Goal: Information Seeking & Learning: Understand process/instructions

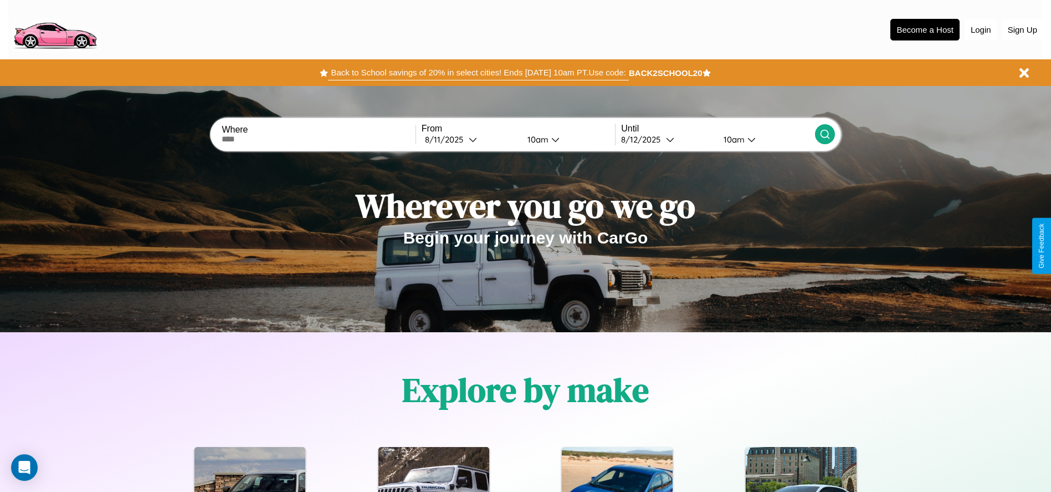
click at [478, 73] on button "Back to School savings of 20% in select cities! Ends [DATE] 10am PT. Use code:" at bounding box center [478, 73] width 300 height 16
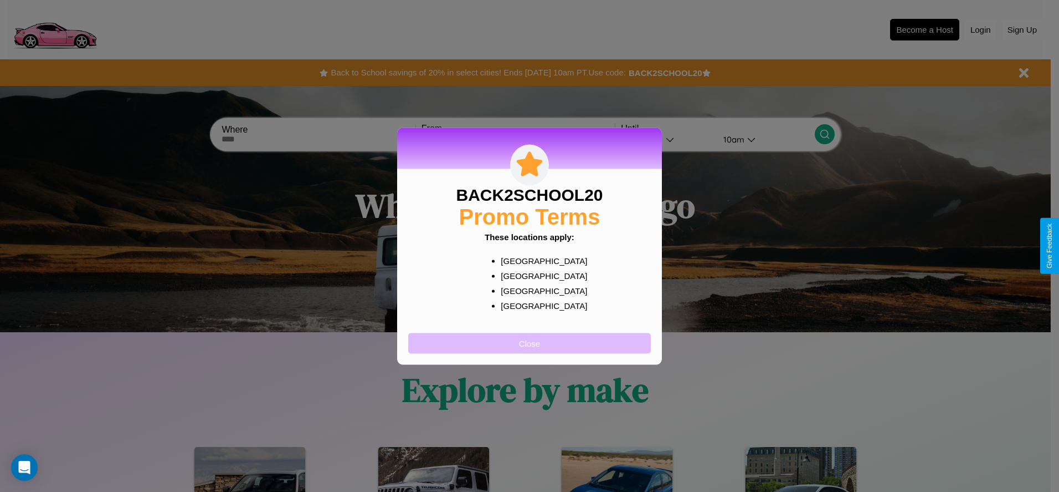
click at [530, 342] on button "Close" at bounding box center [529, 342] width 243 height 21
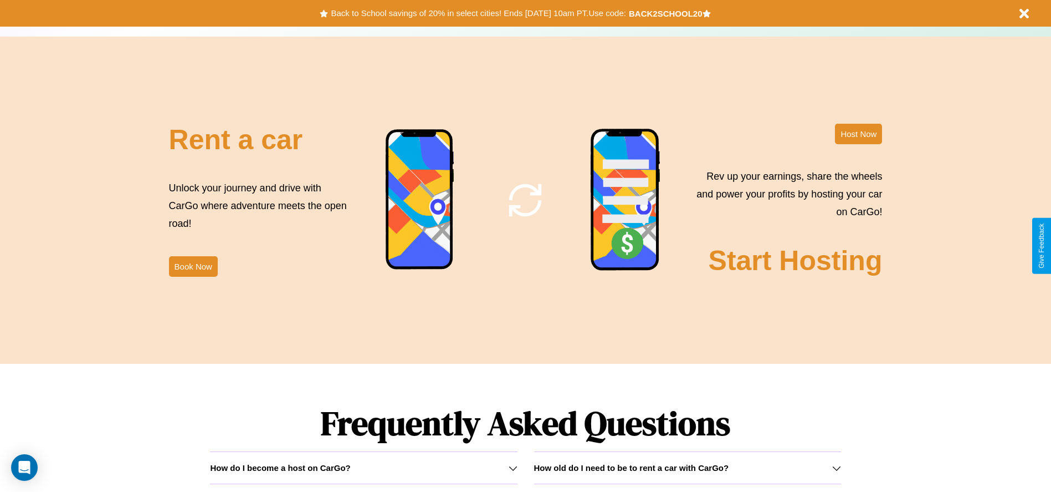
scroll to position [1590, 0]
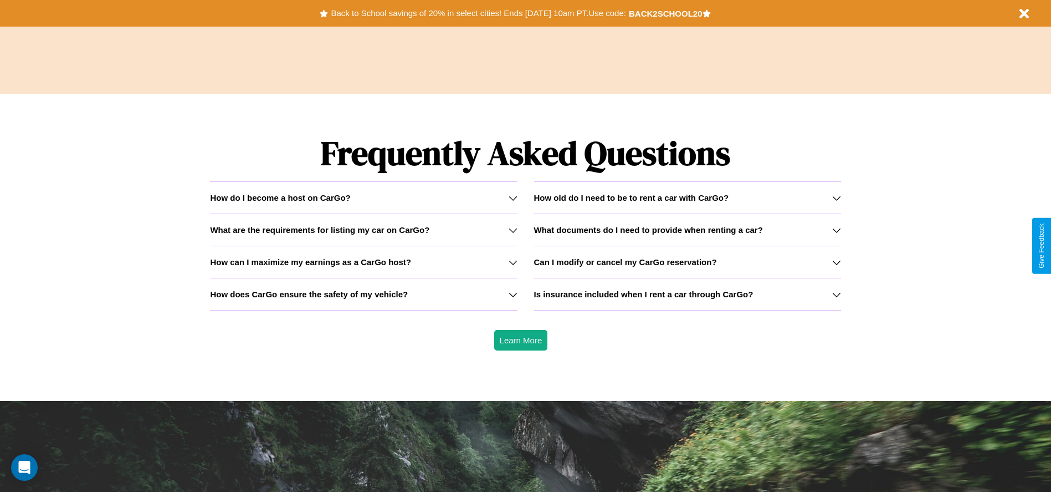
click at [364, 229] on h3 "What are the requirements for listing my car on CarGo?" at bounding box center [319, 229] width 219 height 9
click at [836, 197] on icon at bounding box center [836, 197] width 9 height 9
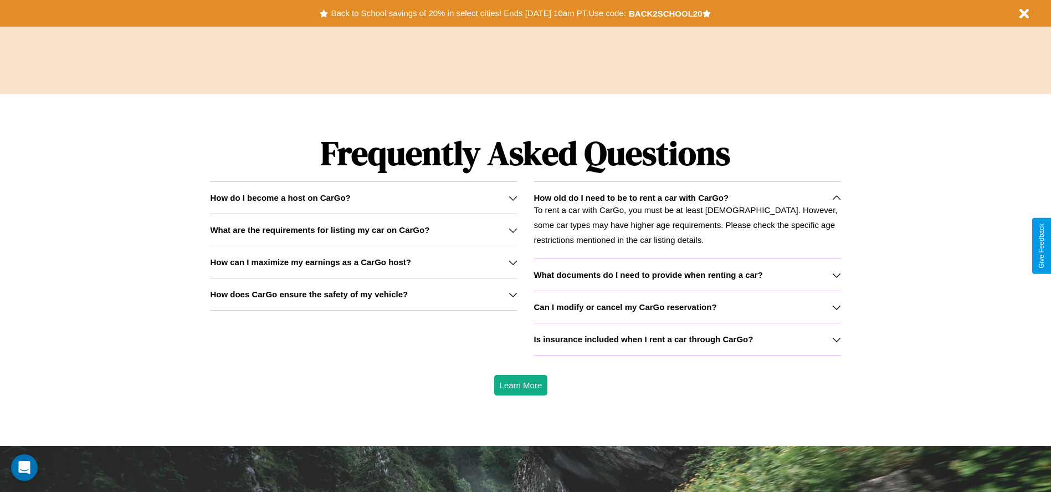
click at [687, 306] on h3 "Can I modify or cancel my CarGo reservation?" at bounding box center [625, 306] width 183 height 9
click at [687, 339] on h3 "Is insurance included when I rent a car through CarGo?" at bounding box center [643, 338] width 219 height 9
click at [687, 274] on h3 "What documents do I need to provide when renting a car?" at bounding box center [648, 274] width 229 height 9
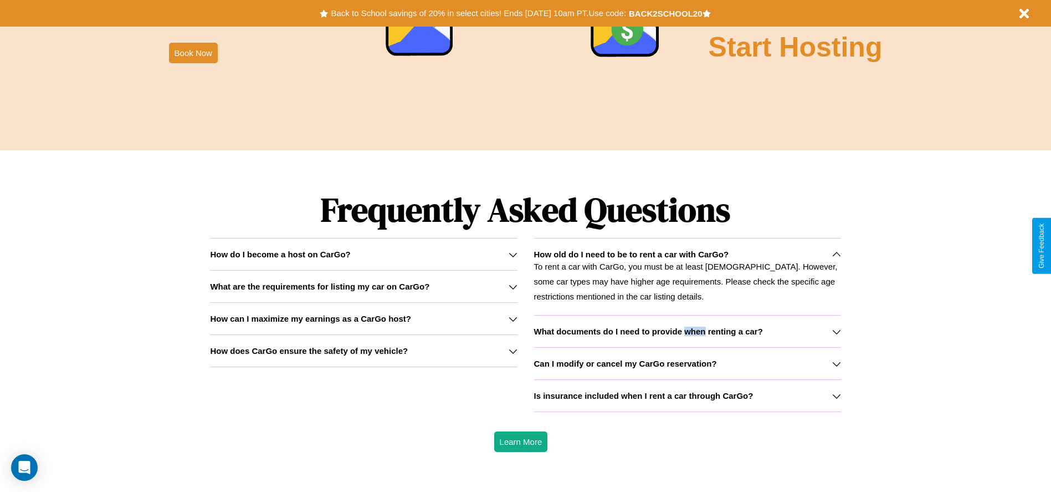
scroll to position [1340, 0]
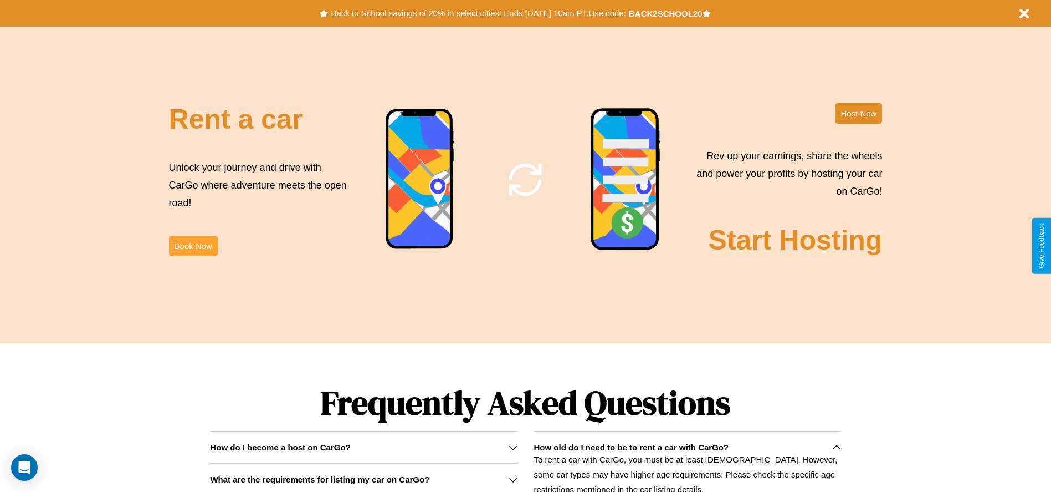
click at [193, 245] on button "Book Now" at bounding box center [193, 246] width 49 height 21
